Goal: Task Accomplishment & Management: Manage account settings

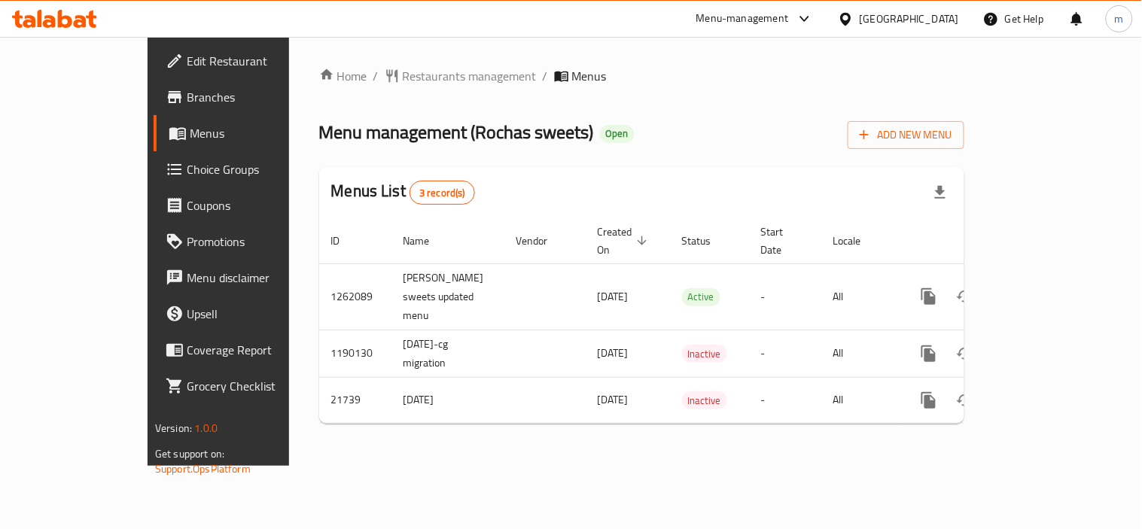
click at [57, 20] on icon at bounding box center [54, 19] width 85 height 18
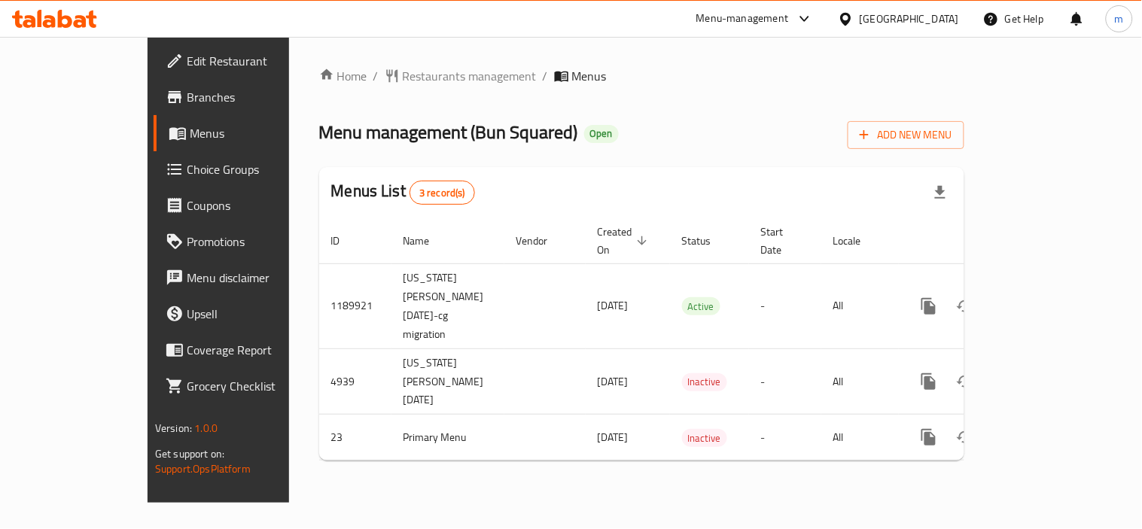
click at [427, 132] on span "Menu management ( Bun Squared )" at bounding box center [448, 132] width 259 height 34
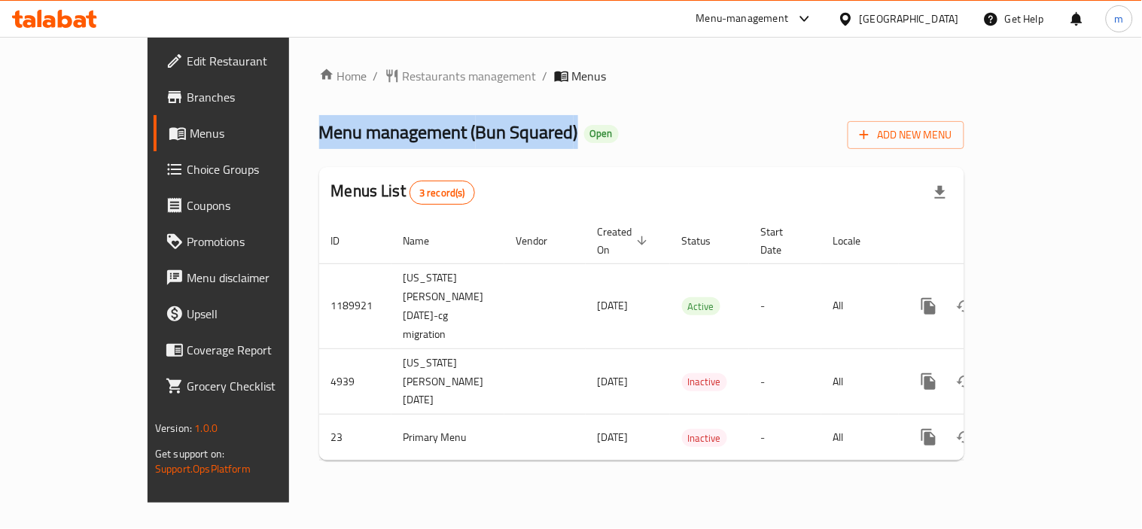
click at [427, 132] on span "Menu management ( Bun Squared )" at bounding box center [448, 132] width 259 height 34
click at [395, 139] on span "Menu management ( Bun Squared )" at bounding box center [448, 132] width 259 height 34
drag, startPoint x: 379, startPoint y: 134, endPoint x: 475, endPoint y: 148, distance: 97.4
click at [475, 148] on div "Menu management ( Bun Squared ) Open Add New Menu" at bounding box center [641, 132] width 645 height 34
click at [443, 139] on span "Menu management ( Bun Squared )" at bounding box center [448, 132] width 259 height 34
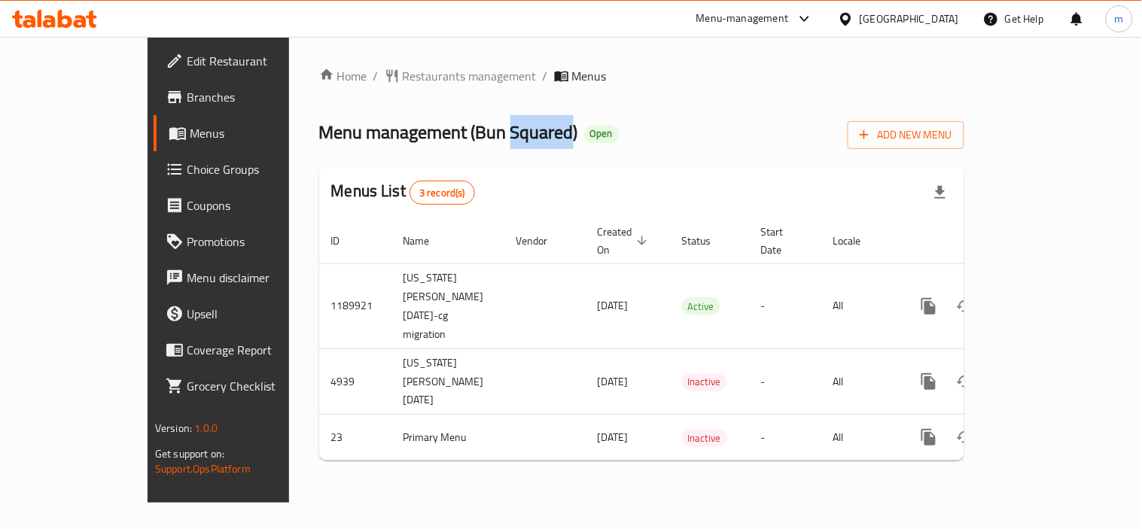
click at [443, 139] on span "Menu management ( Bun Squared )" at bounding box center [448, 132] width 259 height 34
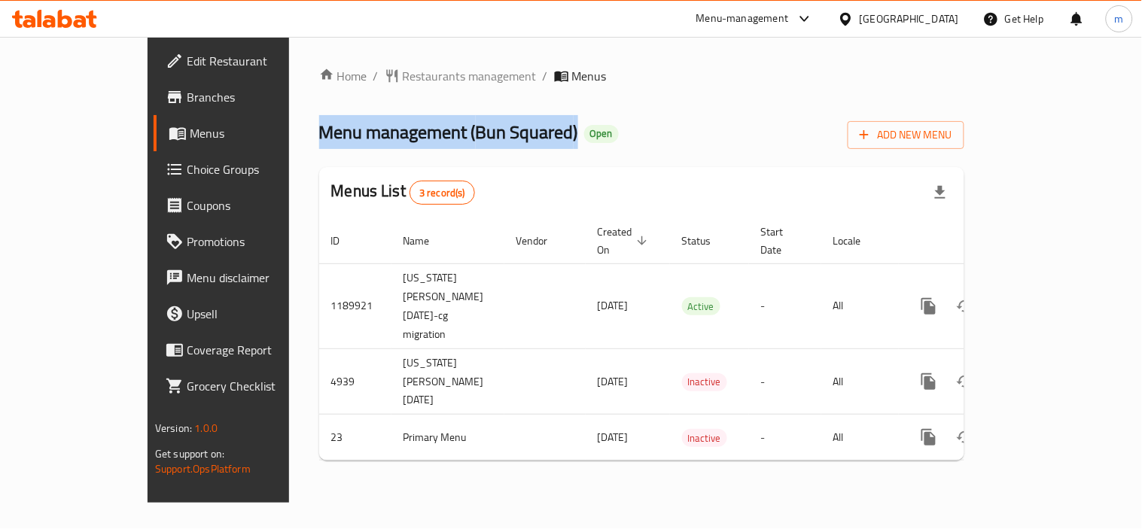
click at [443, 139] on span "Menu management ( Bun Squared )" at bounding box center [448, 132] width 259 height 34
click at [393, 140] on span "Menu management ( Bun Squared )" at bounding box center [448, 132] width 259 height 34
drag, startPoint x: 380, startPoint y: 140, endPoint x: 471, endPoint y: 145, distance: 91.3
click at [471, 145] on span "Menu management ( Bun Squared )" at bounding box center [448, 132] width 259 height 34
click at [473, 145] on span "Menu management ( Bun Squared )" at bounding box center [448, 132] width 259 height 34
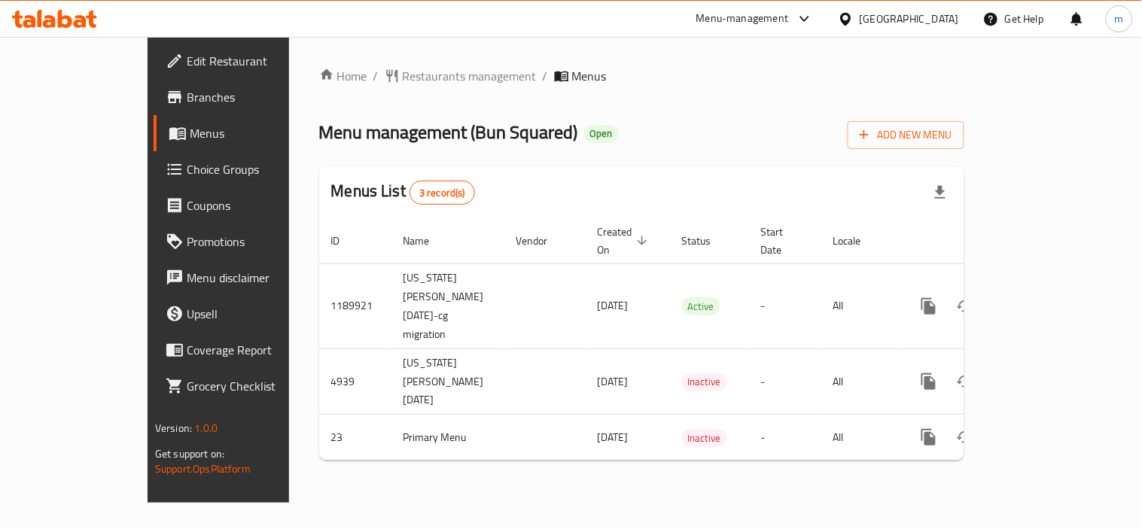
click at [473, 145] on span "Menu management ( Bun Squared )" at bounding box center [448, 132] width 259 height 34
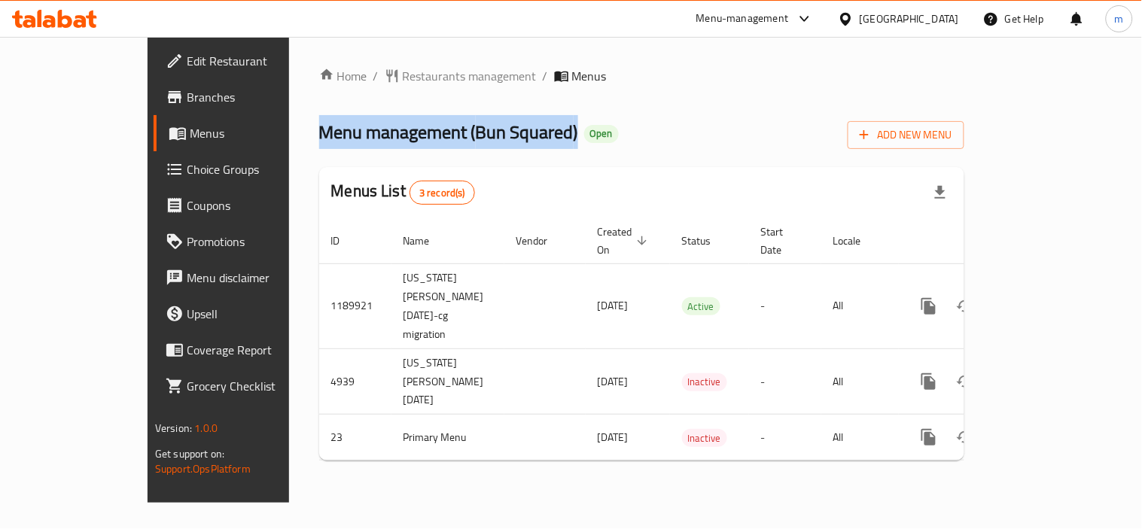
click at [473, 145] on span "Menu management ( Bun Squared )" at bounding box center [448, 132] width 259 height 34
click at [398, 136] on span "Menu management ( Bun Squared )" at bounding box center [448, 132] width 259 height 34
click at [378, 138] on span "Menu management ( Bun Squared )" at bounding box center [448, 132] width 259 height 34
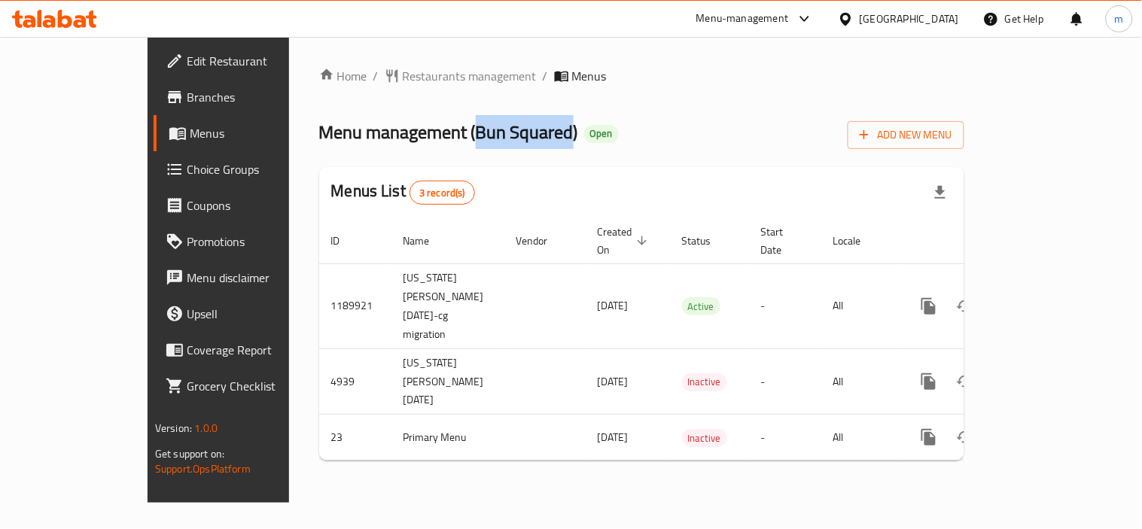
drag, startPoint x: 378, startPoint y: 138, endPoint x: 463, endPoint y: 139, distance: 85.1
click at [463, 139] on span "Menu management ( Bun Squared )" at bounding box center [448, 132] width 259 height 34
click at [393, 141] on span "Menu management ( Bun Squared )" at bounding box center [448, 132] width 259 height 34
click at [385, 138] on span "Menu management ( Bun Squared )" at bounding box center [448, 132] width 259 height 34
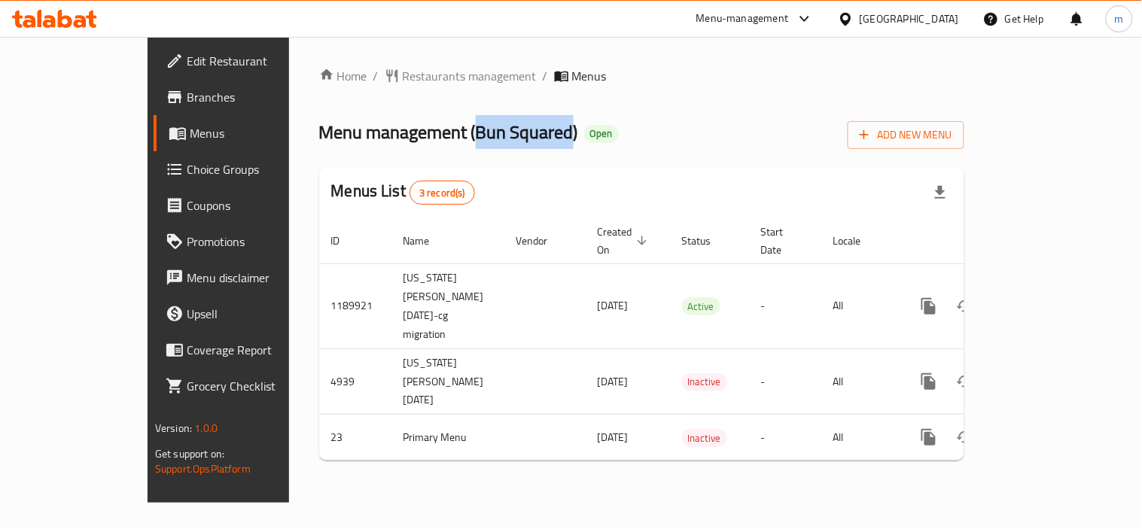
drag, startPoint x: 381, startPoint y: 137, endPoint x: 471, endPoint y: 141, distance: 89.7
click at [471, 141] on span "Menu management ( Bun Squared )" at bounding box center [448, 132] width 259 height 34
click at [21, 32] on div at bounding box center [54, 19] width 109 height 30
click at [92, 19] on icon at bounding box center [91, 19] width 11 height 17
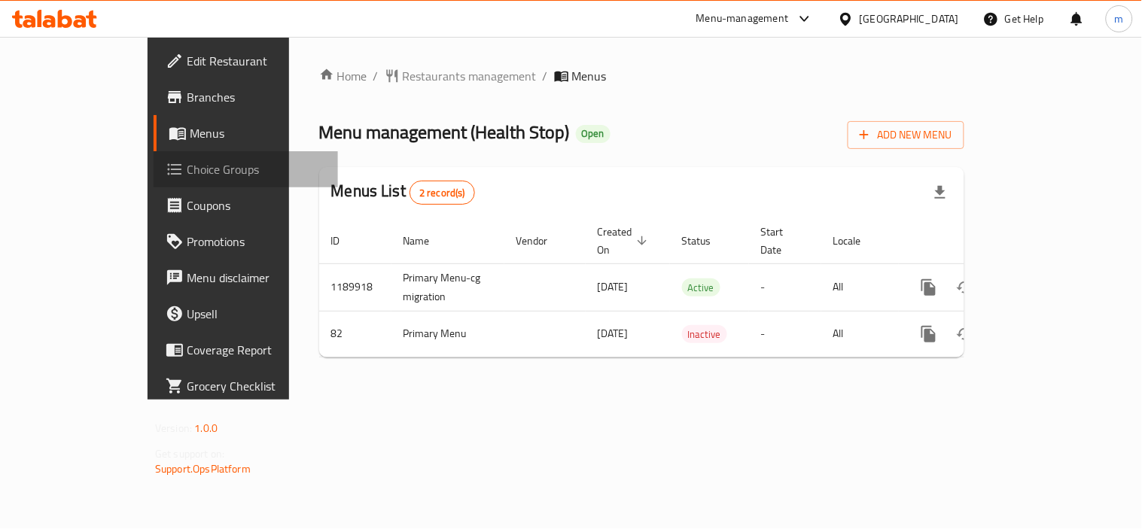
click at [187, 172] on span "Choice Groups" at bounding box center [256, 169] width 139 height 18
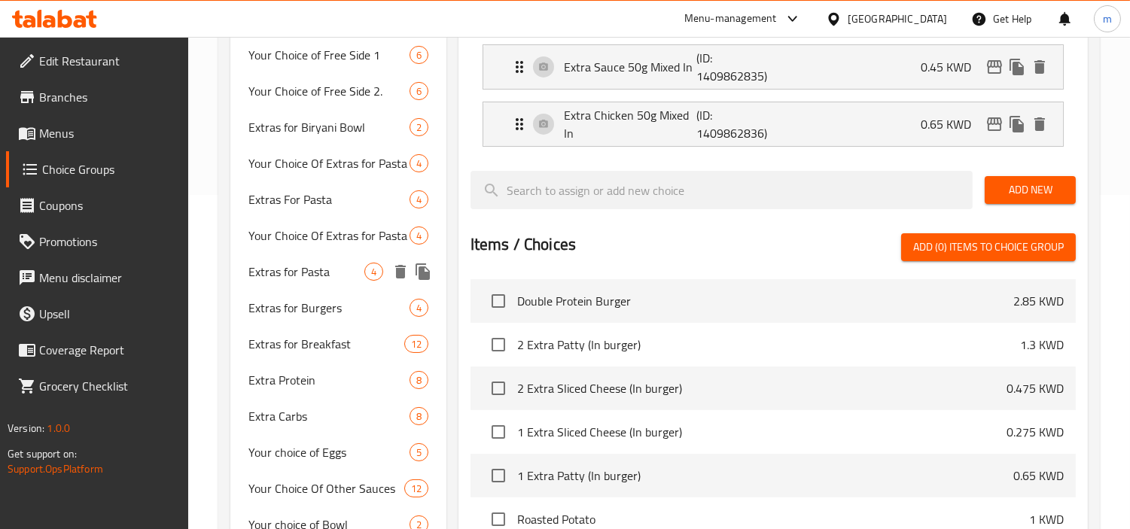
scroll to position [418, 0]
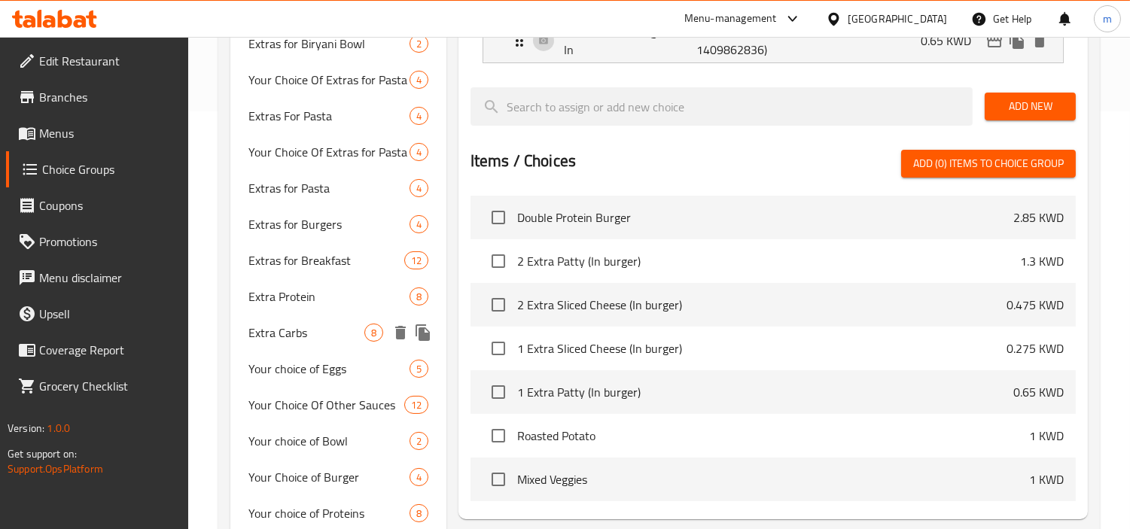
click at [309, 325] on span "Extra Carbs" at bounding box center [306, 333] width 116 height 18
type input "Extra Carbs"
type input "الكربوهيدرات الإضافية"
type input "8"
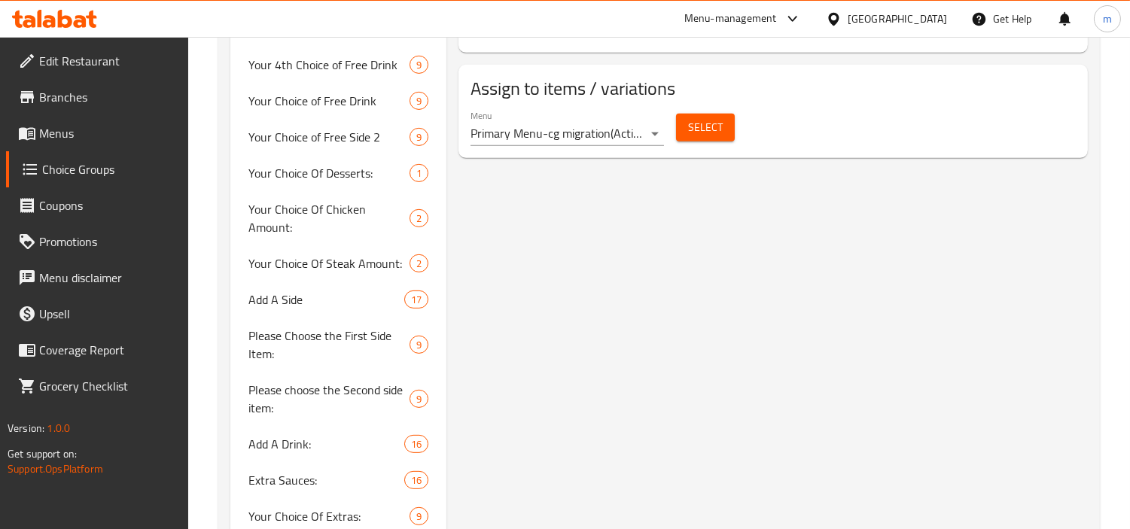
scroll to position [1280, 0]
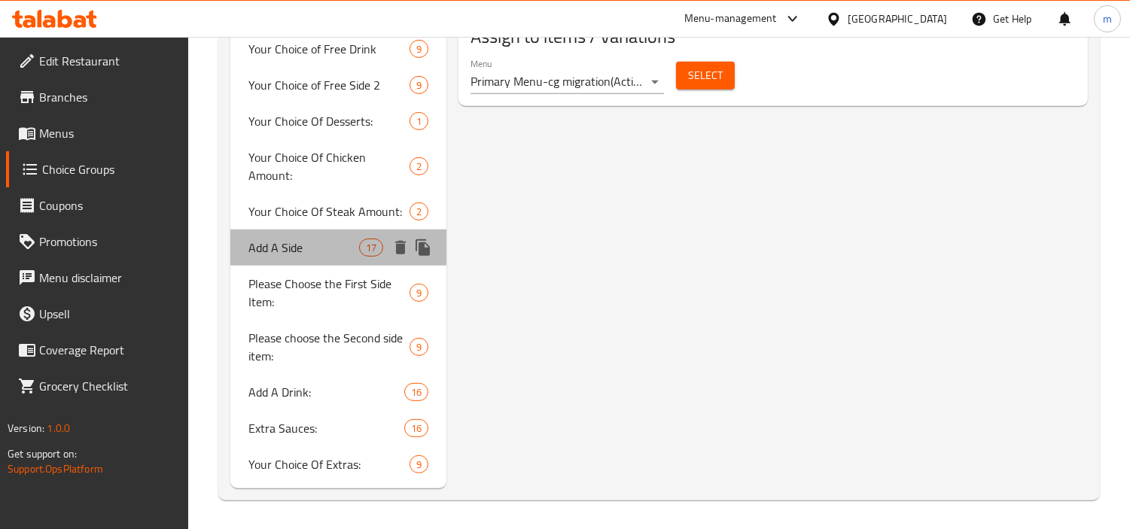
click at [289, 247] on span "Add A Side" at bounding box center [303, 248] width 110 height 18
type input "Add A Side"
type input "أضف طبق جانبي"
type input "17"
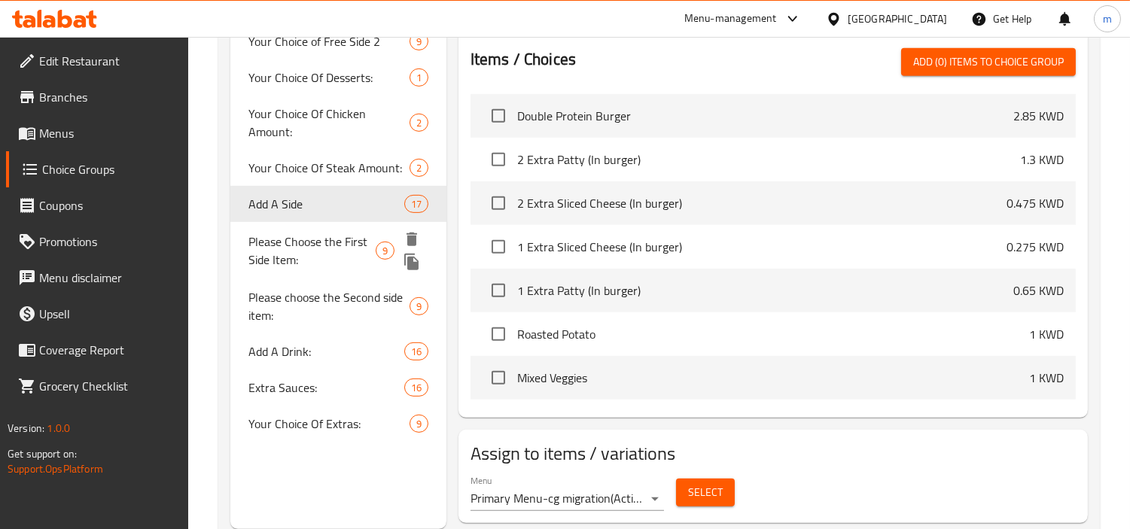
scroll to position [1349, 0]
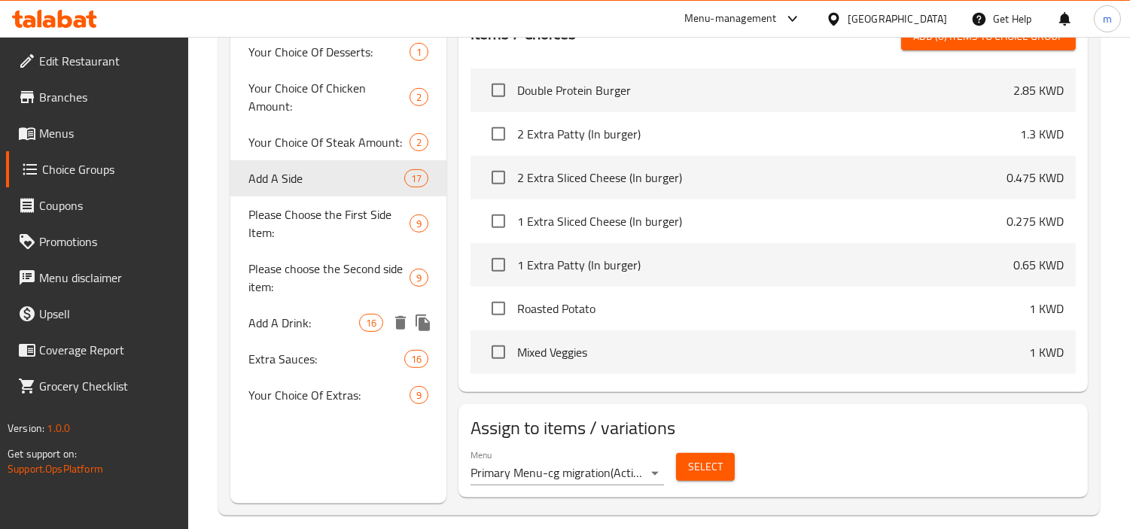
click at [285, 319] on span "Add A Drink:" at bounding box center [303, 323] width 110 height 18
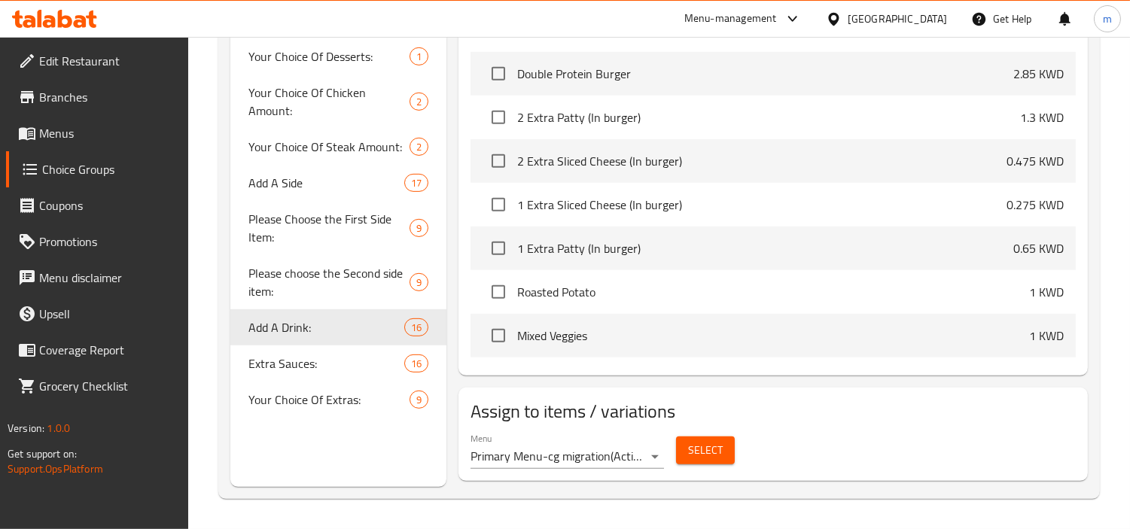
type input "Add A Drink:"
type input "أضف مشروبًا:"
type input "16"
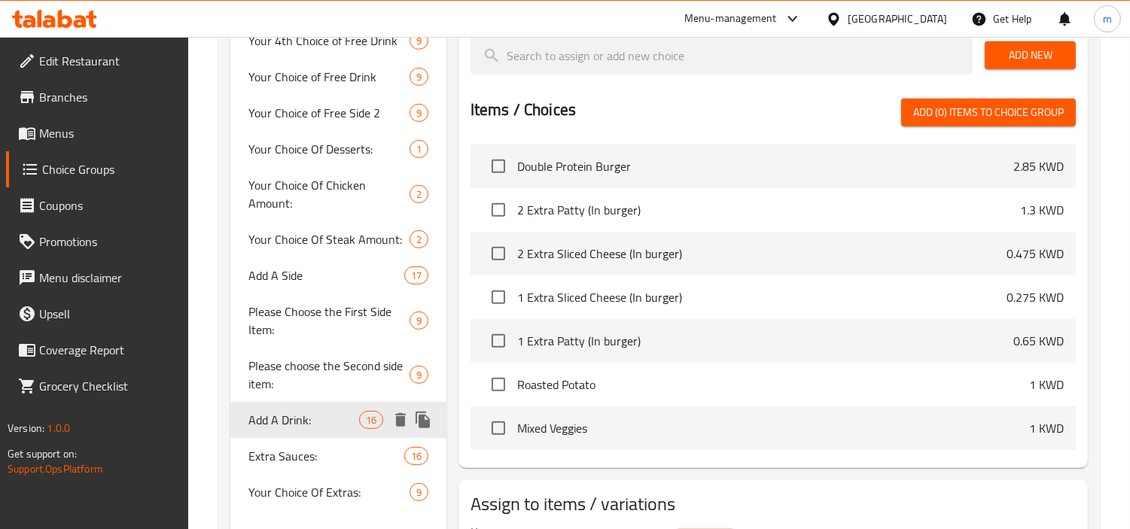
scroll to position [1340, 0]
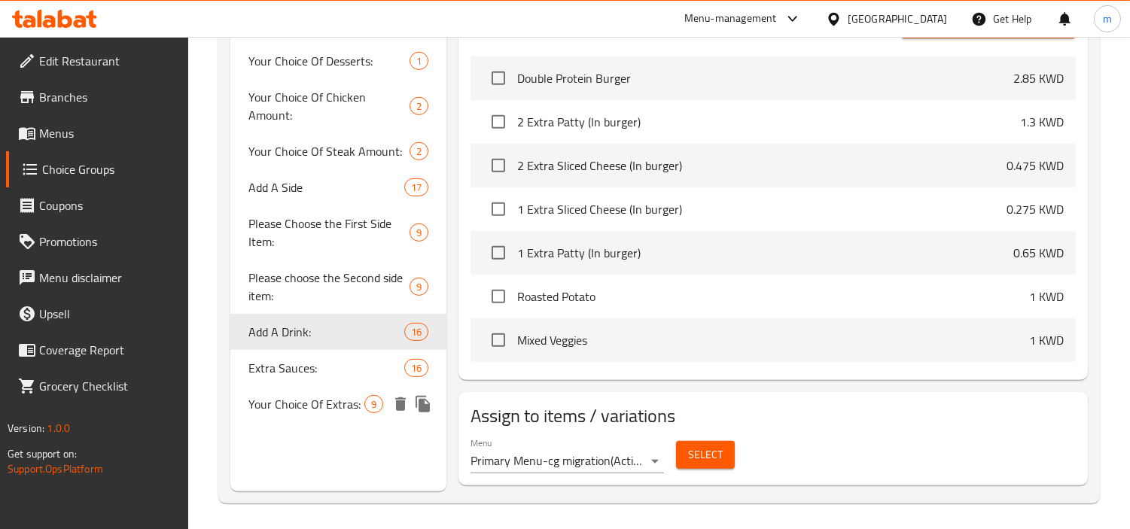
click at [310, 395] on span "Your Choice Of Extras:" at bounding box center [306, 404] width 116 height 18
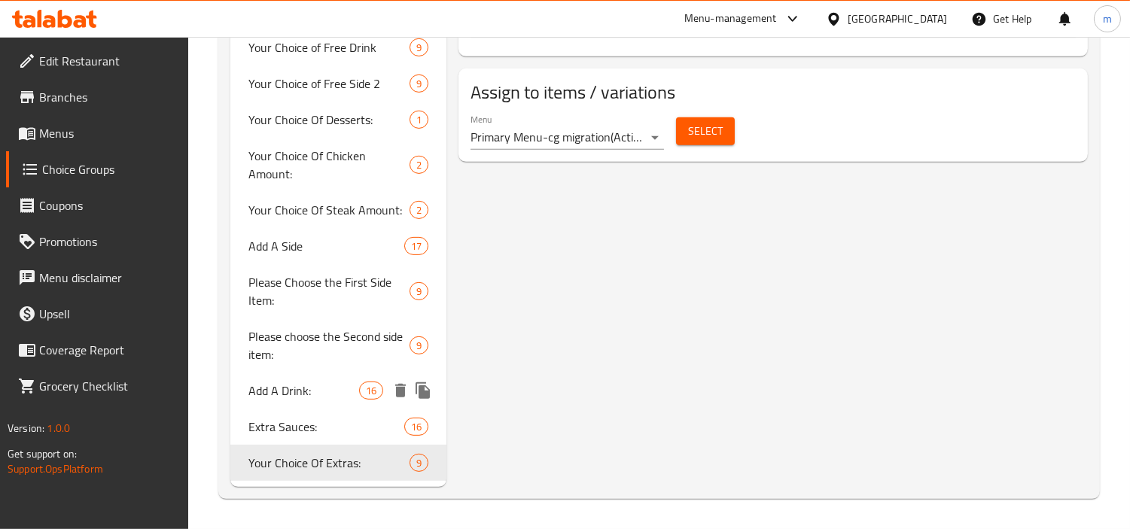
type input "Your Choice Of Extras:"
type input "إختيارك من الإضافات:"
type input "9"
click at [301, 379] on div "Add A Drink: 16" at bounding box center [338, 392] width 216 height 36
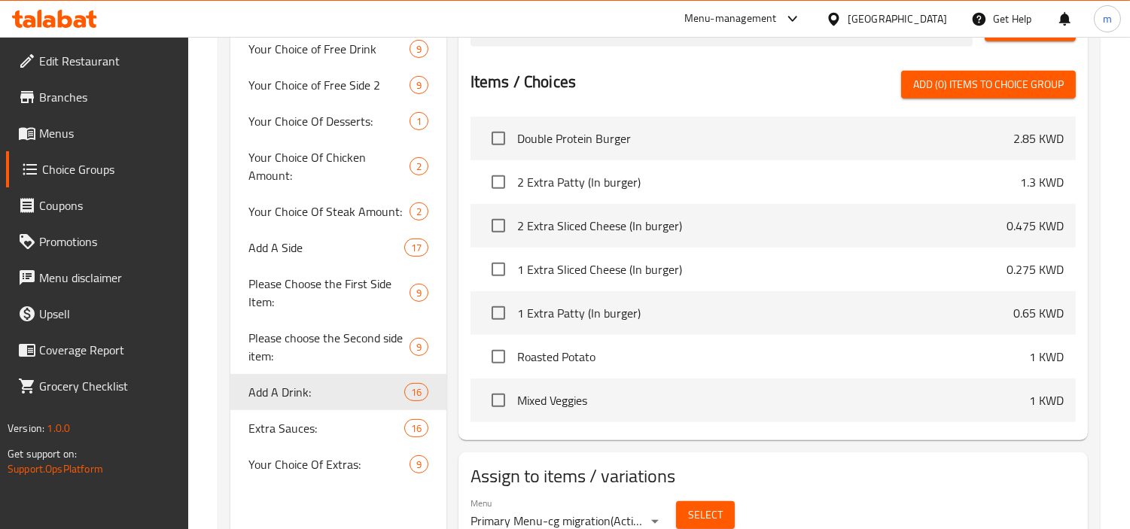
type input "Add A Drink:"
type input "أضف مشروبًا:"
type input "16"
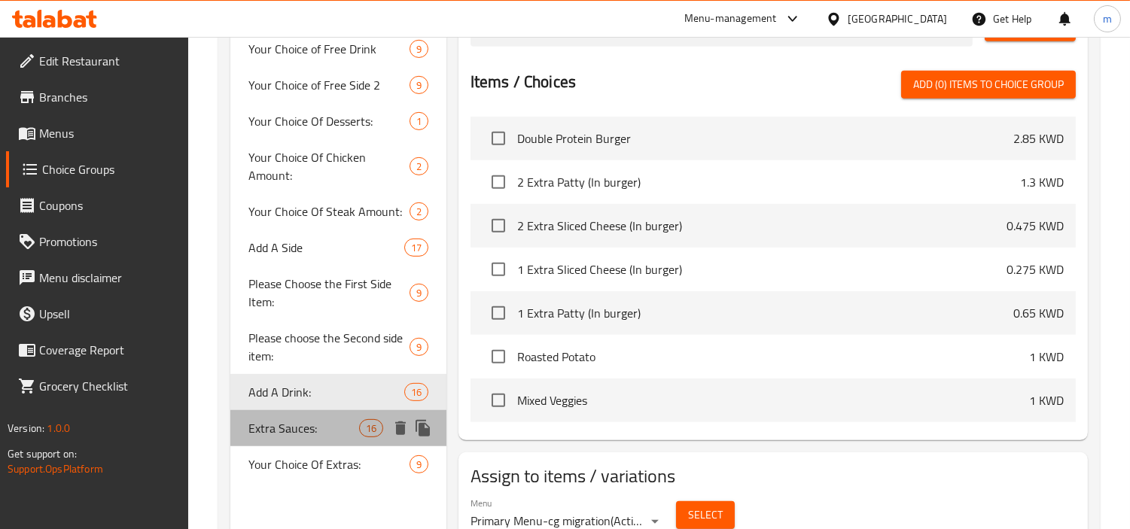
click at [290, 419] on span "Extra Sauces:" at bounding box center [303, 428] width 110 height 18
type input "Extra Sauces:"
type input "صلصات إضافية:"
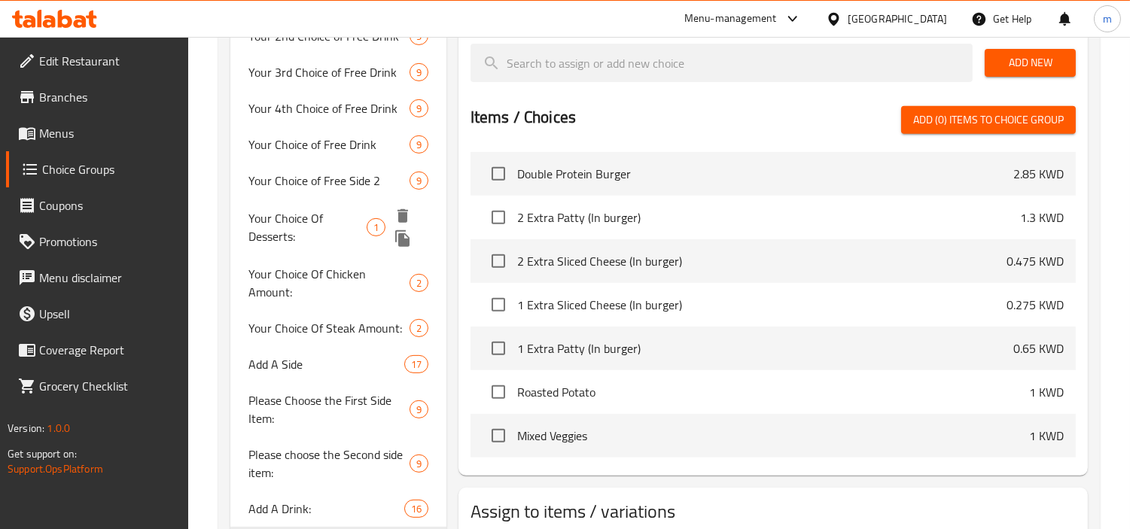
scroll to position [1286, 0]
